Goal: Information Seeking & Learning: Learn about a topic

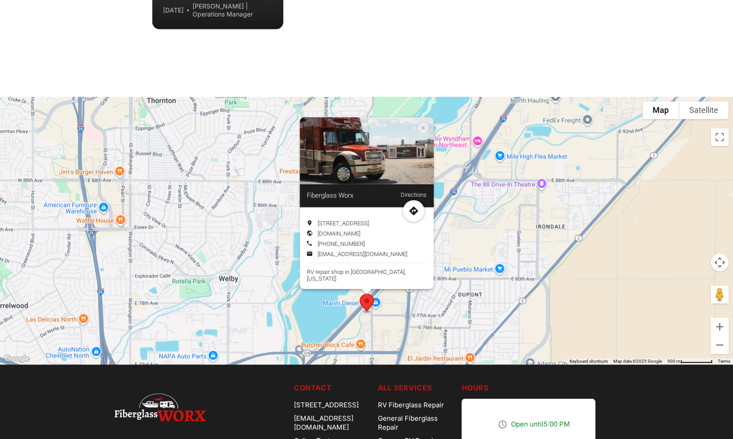
scroll to position [2638, 0]
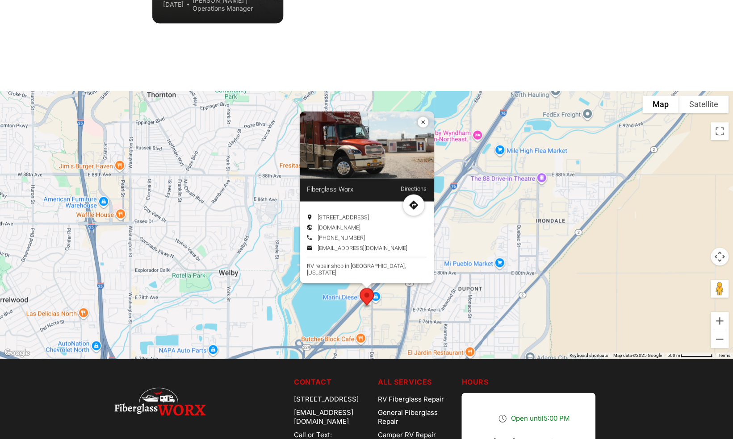
click at [422, 124] on icon "Location info: Fiberglass Worx" at bounding box center [423, 122] width 4 height 4
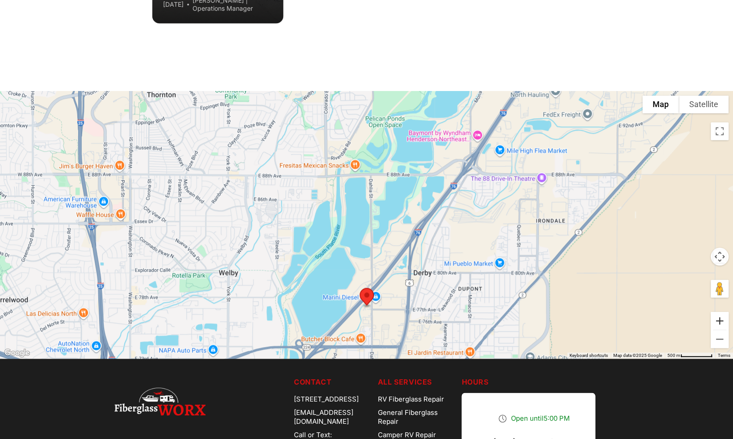
click at [719, 322] on button "Zoom in" at bounding box center [720, 321] width 18 height 18
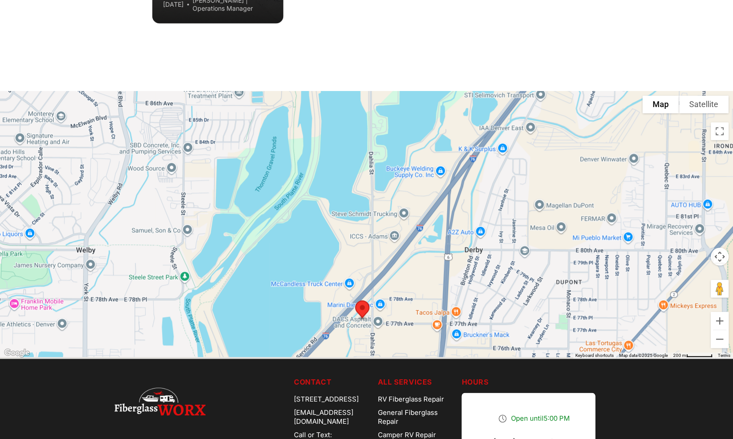
drag, startPoint x: 536, startPoint y: 317, endPoint x: 534, endPoint y: 210, distance: 107.2
click at [534, 210] on div at bounding box center [366, 225] width 733 height 268
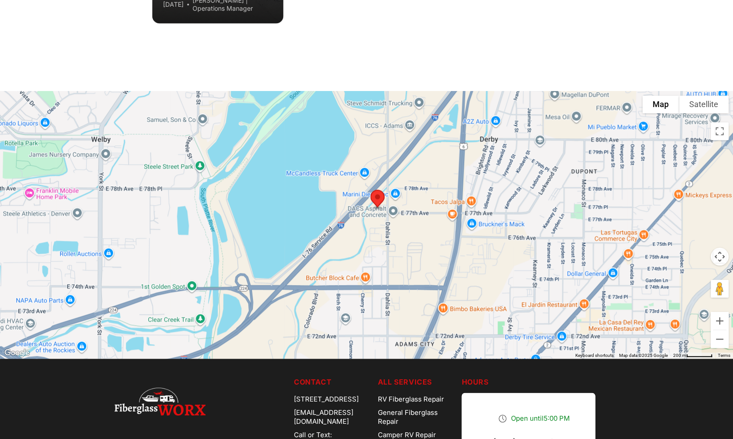
drag, startPoint x: 406, startPoint y: 313, endPoint x: 426, endPoint y: 234, distance: 80.7
click at [426, 234] on div at bounding box center [366, 225] width 733 height 268
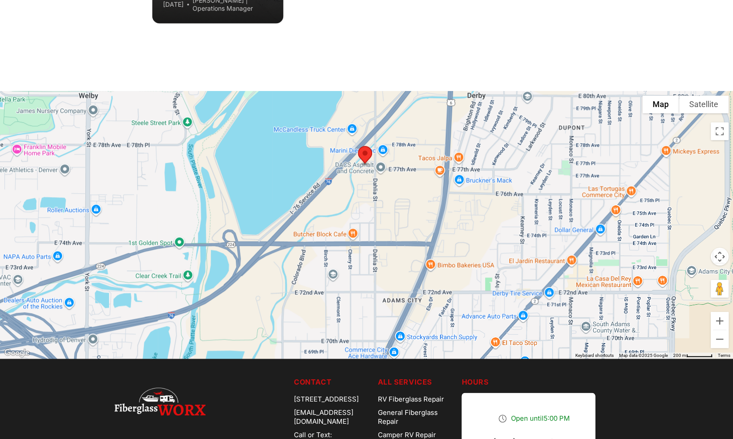
drag, startPoint x: 417, startPoint y: 300, endPoint x: 404, endPoint y: 253, distance: 48.7
click at [404, 253] on div at bounding box center [366, 225] width 733 height 268
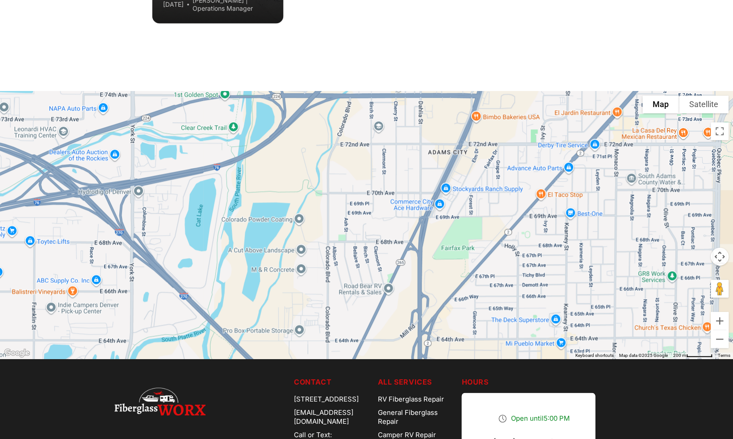
drag, startPoint x: 273, startPoint y: 317, endPoint x: 322, endPoint y: 146, distance: 177.7
click at [322, 146] on div at bounding box center [366, 225] width 733 height 268
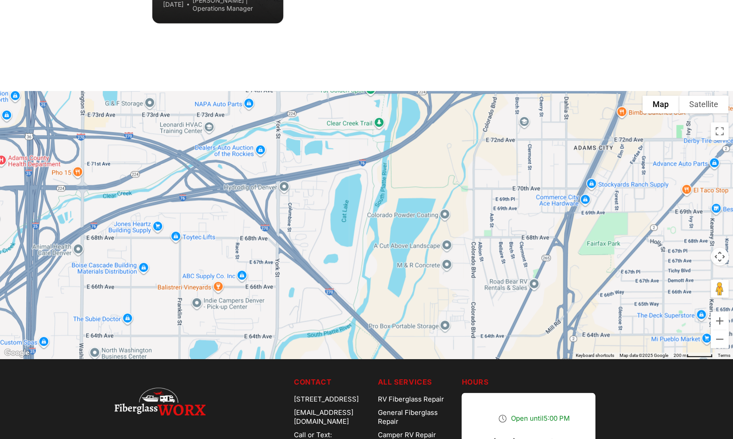
drag, startPoint x: 155, startPoint y: 252, endPoint x: 308, endPoint y: 267, distance: 153.9
click at [308, 267] on div at bounding box center [366, 225] width 733 height 268
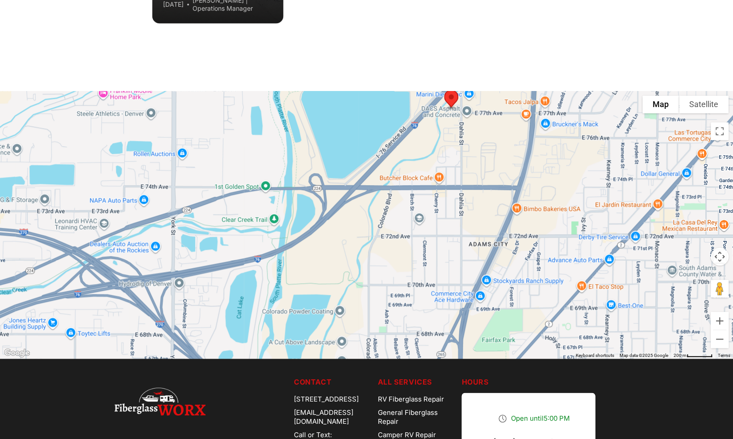
drag, startPoint x: 469, startPoint y: 205, endPoint x: 363, endPoint y: 302, distance: 143.8
click at [363, 302] on div at bounding box center [366, 225] width 733 height 268
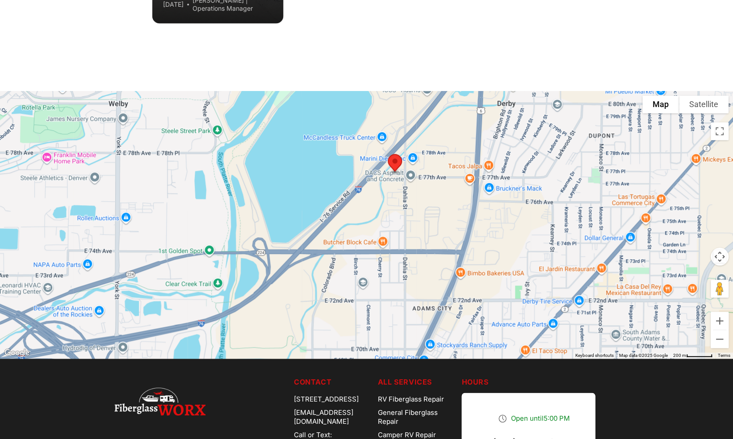
drag, startPoint x: 469, startPoint y: 221, endPoint x: 414, endPoint y: 287, distance: 86.2
click at [414, 287] on div at bounding box center [366, 225] width 733 height 268
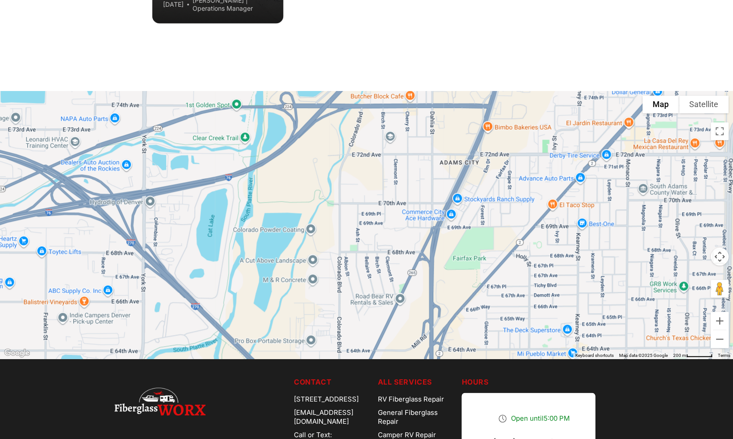
drag, startPoint x: 478, startPoint y: 318, endPoint x: 506, endPoint y: 153, distance: 167.2
click at [506, 153] on div at bounding box center [366, 225] width 733 height 268
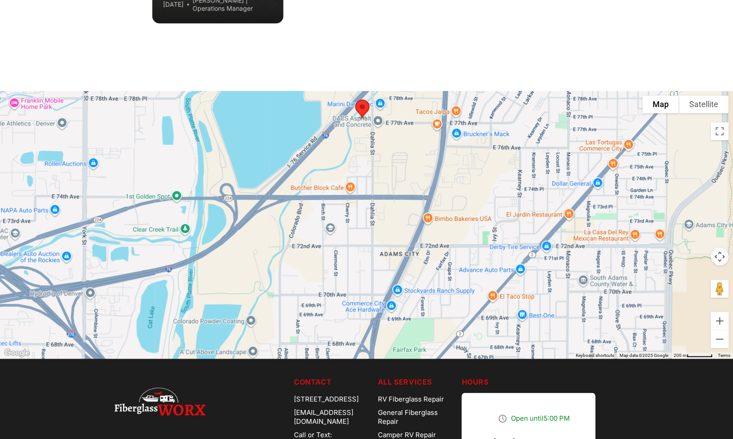
drag, startPoint x: 469, startPoint y: 185, endPoint x: 410, endPoint y: 297, distance: 127.1
click at [410, 297] on div at bounding box center [366, 225] width 733 height 268
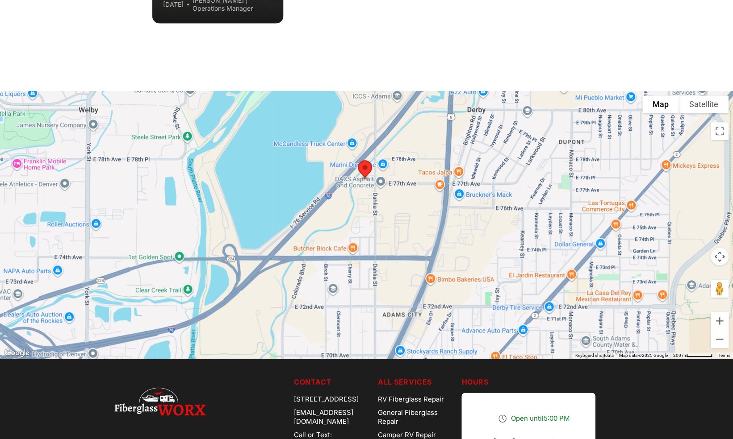
drag, startPoint x: 464, startPoint y: 184, endPoint x: 466, endPoint y: 245, distance: 61.2
click at [466, 245] on div at bounding box center [366, 225] width 733 height 268
drag, startPoint x: 413, startPoint y: 66, endPoint x: 417, endPoint y: 36, distance: 30.6
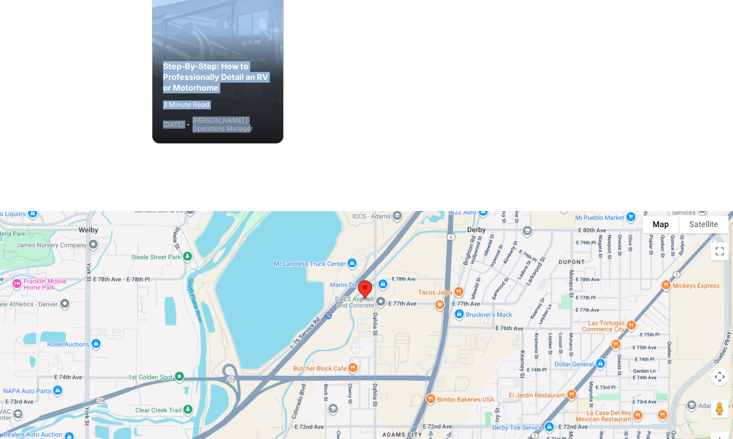
scroll to position [2513, 0]
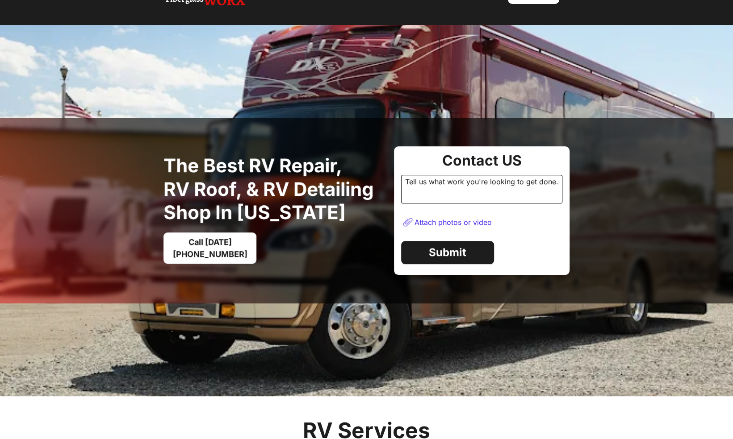
scroll to position [0, 0]
